Goal: Find specific page/section: Find specific page/section

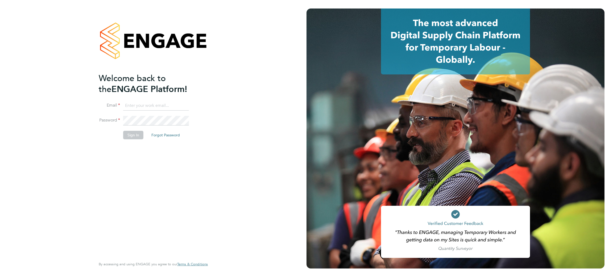
type input "[EMAIL_ADDRESS][DOMAIN_NAME]"
click at [124, 138] on button "Sign In" at bounding box center [133, 135] width 20 height 9
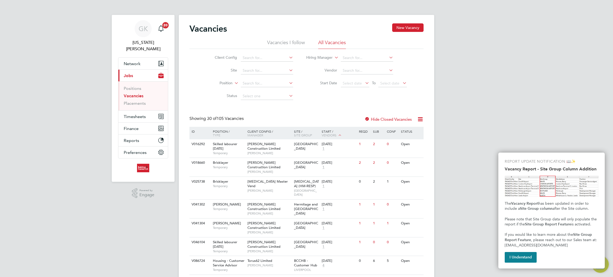
click at [145, 46] on app-nav-user-info "GK Georgia King Notifications 20" at bounding box center [143, 36] width 50 height 43
click at [140, 58] on button "Network" at bounding box center [142, 64] width 49 height 12
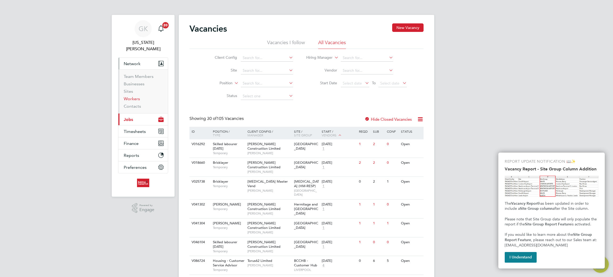
click at [129, 96] on link "Workers" at bounding box center [132, 98] width 16 height 5
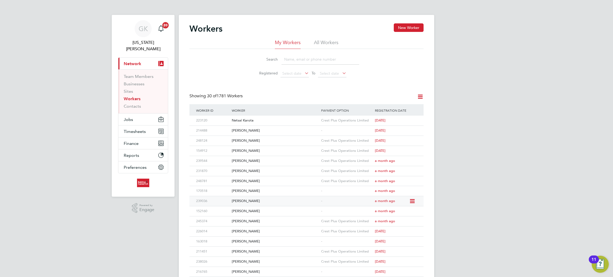
click at [250, 201] on div "Henk Hattingh" at bounding box center [274, 201] width 89 height 10
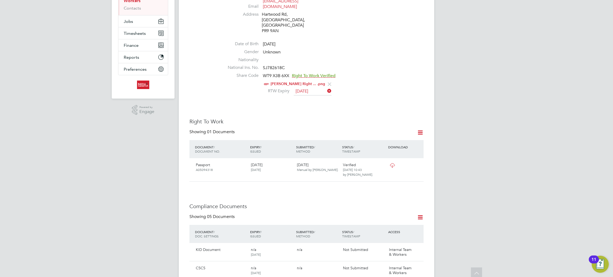
scroll to position [99, 0]
click at [394, 163] on icon at bounding box center [392, 165] width 7 height 4
click at [418, 162] on icon at bounding box center [416, 165] width 5 height 6
click at [393, 163] on icon at bounding box center [392, 165] width 7 height 4
